Goal: Task Accomplishment & Management: Use online tool/utility

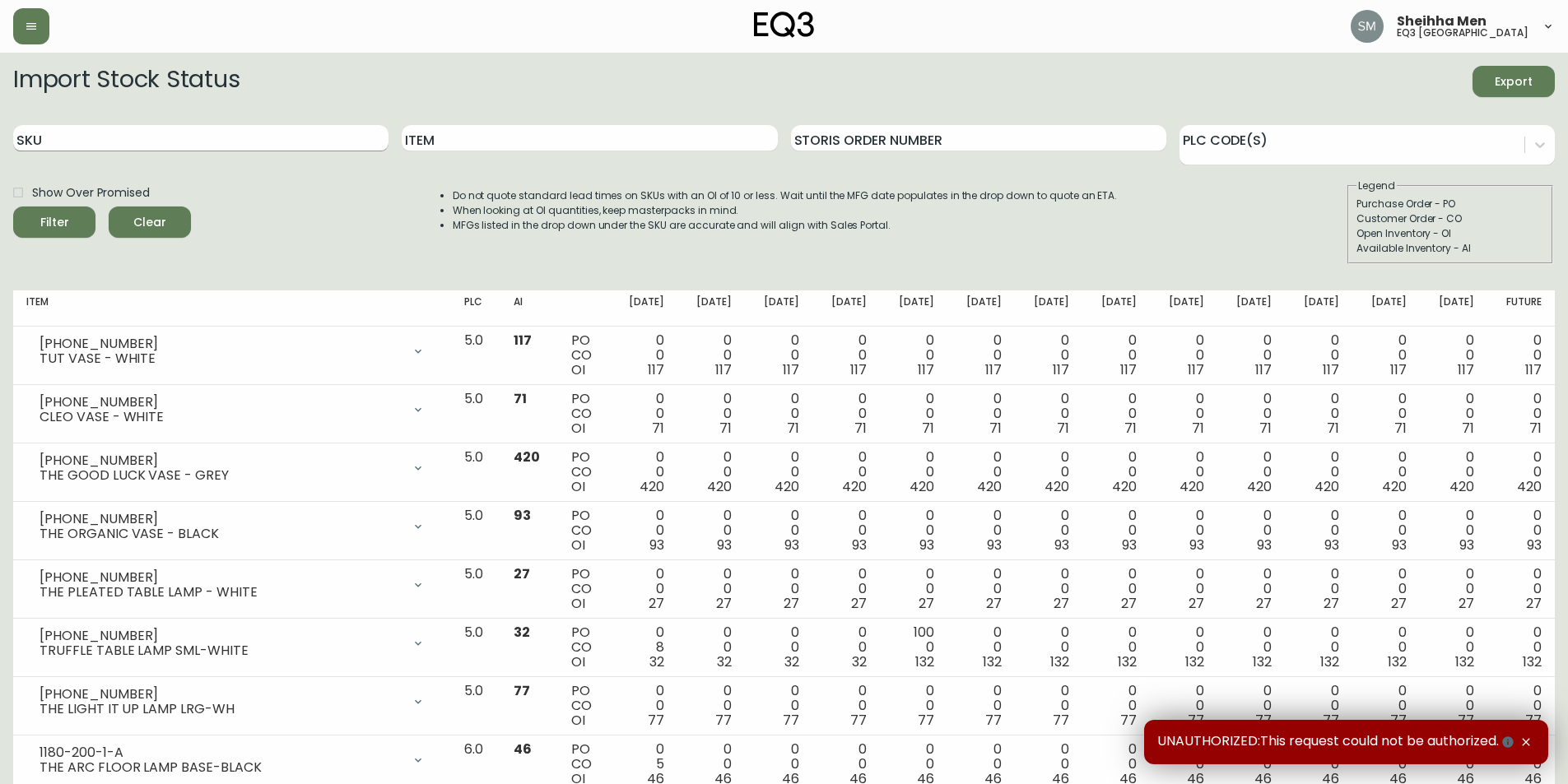
click at [200, 131] on input "SKU" at bounding box center [201, 138] width 375 height 26
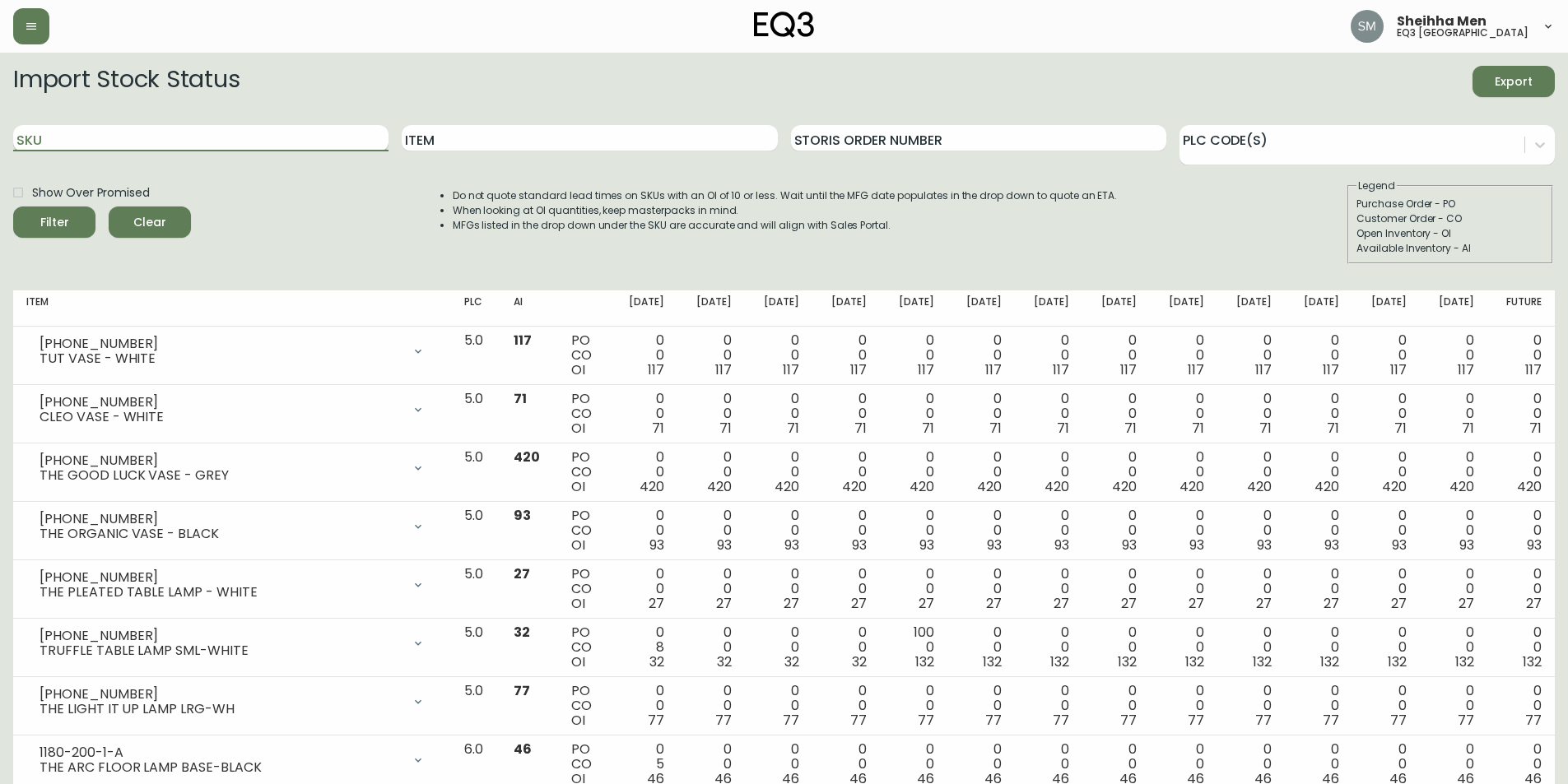
paste input "2020-111-13"
type input "2020-111-13"
click at [13, 206] on button "Filter" at bounding box center [54, 221] width 82 height 31
